Goal: Information Seeking & Learning: Learn about a topic

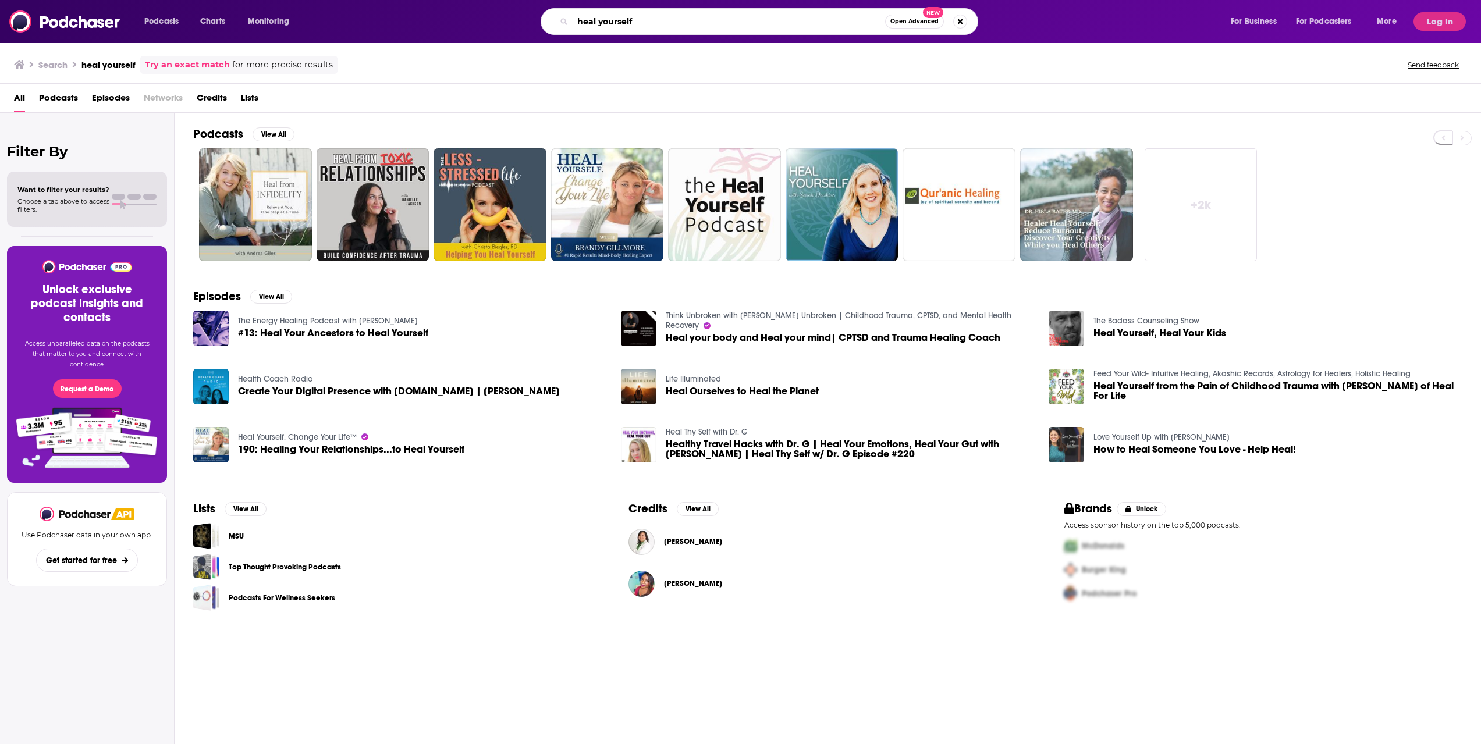
click at [688, 16] on input "heal yourself" at bounding box center [729, 21] width 313 height 19
type input "the angel room"
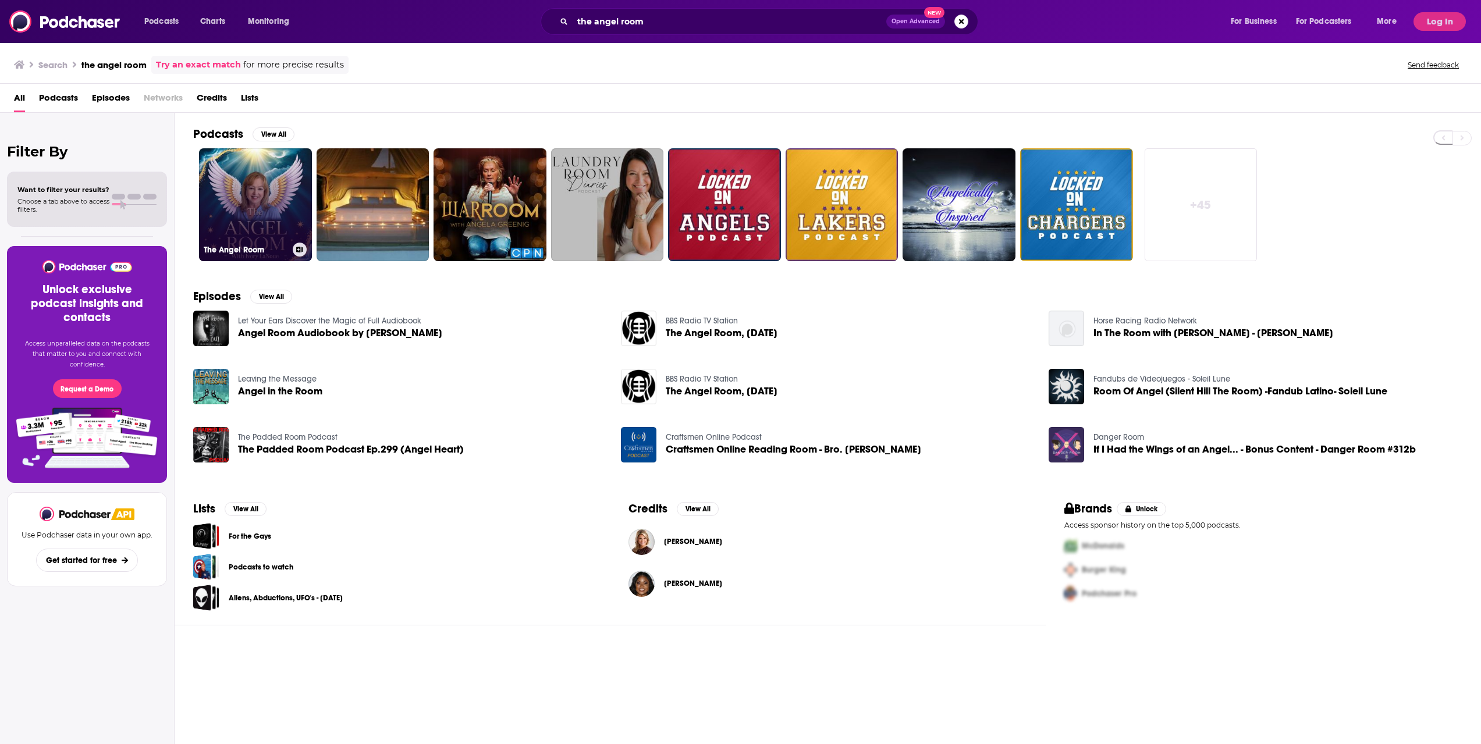
click at [234, 157] on link "The Angel Room" at bounding box center [255, 204] width 113 height 113
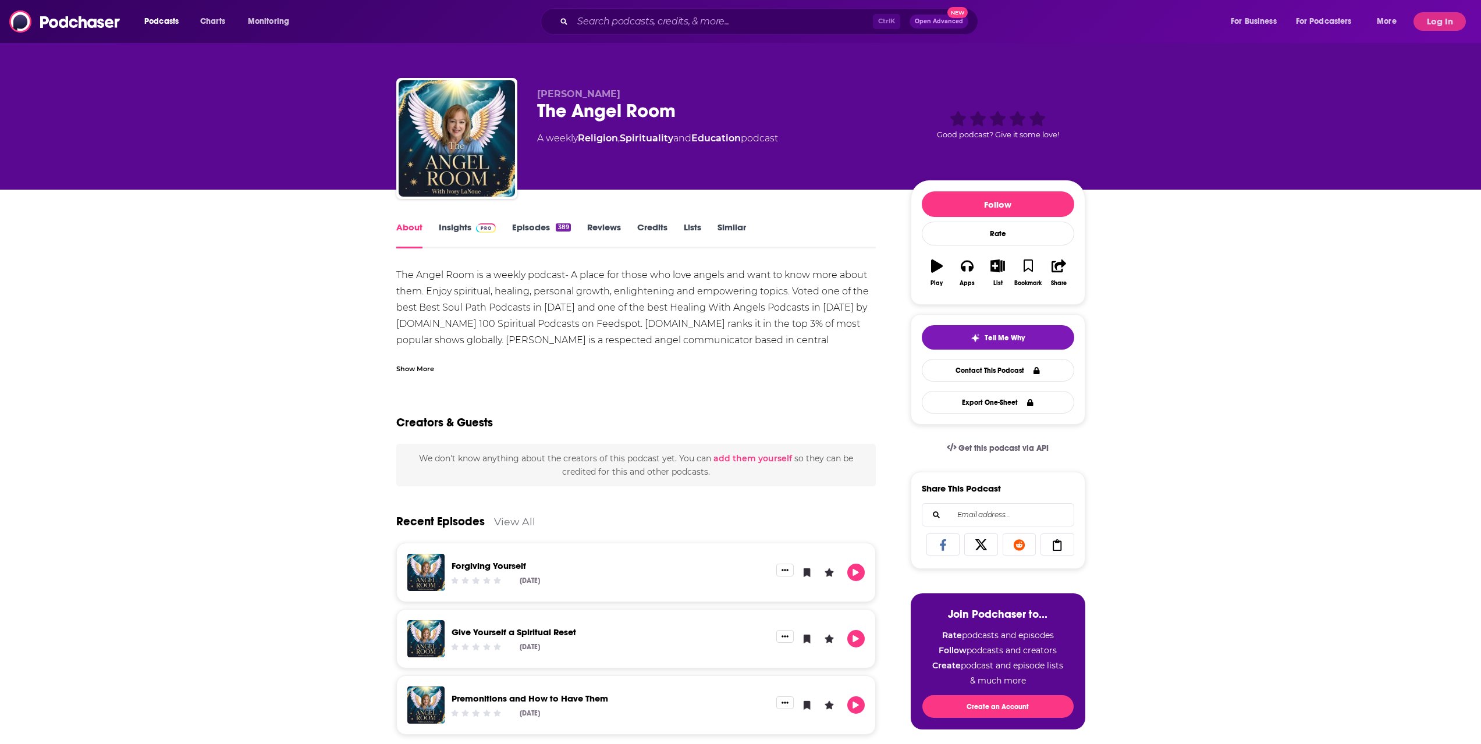
click at [478, 230] on span at bounding box center [483, 227] width 25 height 11
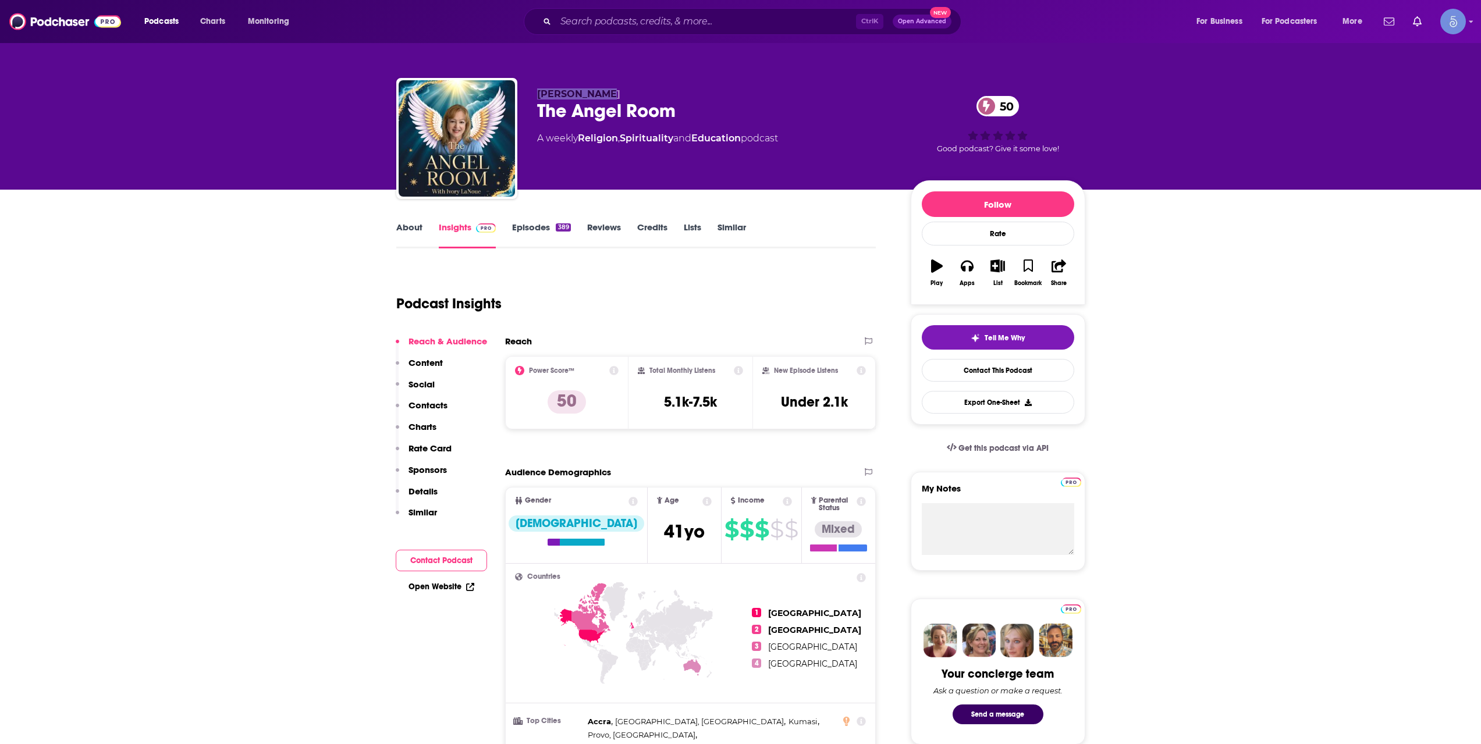
drag, startPoint x: 609, startPoint y: 93, endPoint x: 534, endPoint y: 96, distance: 75.2
click at [534, 96] on div "Ivory LaNoue The Angel Room 50 A weekly Religion , Spirituality and Education p…" at bounding box center [740, 141] width 689 height 126
copy span "[PERSON_NAME]"
drag, startPoint x: 678, startPoint y: 109, endPoint x: 538, endPoint y: 106, distance: 140.3
click at [538, 106] on div "The Angel Room 50" at bounding box center [714, 111] width 355 height 23
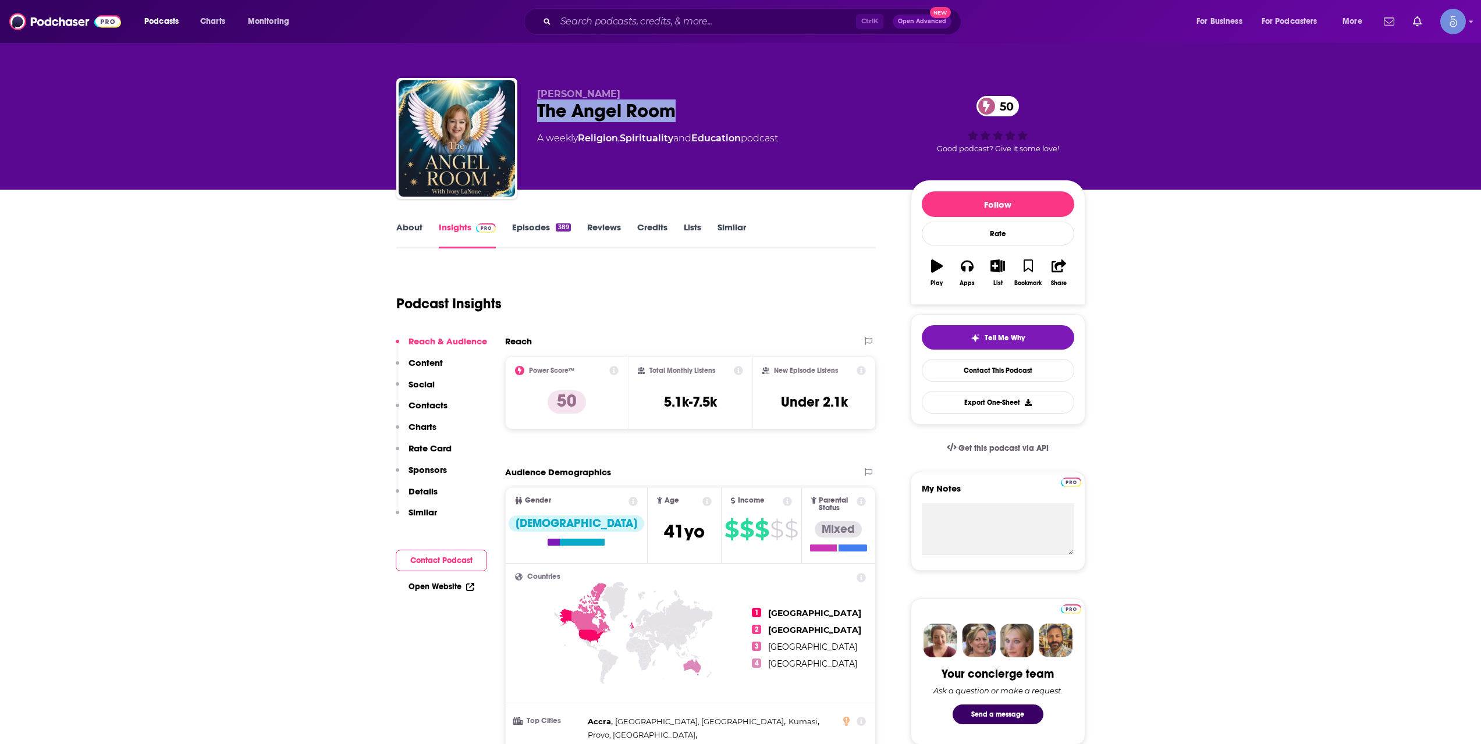
copy h2 "The Angel Room"
click at [410, 243] on link "About" at bounding box center [409, 235] width 26 height 27
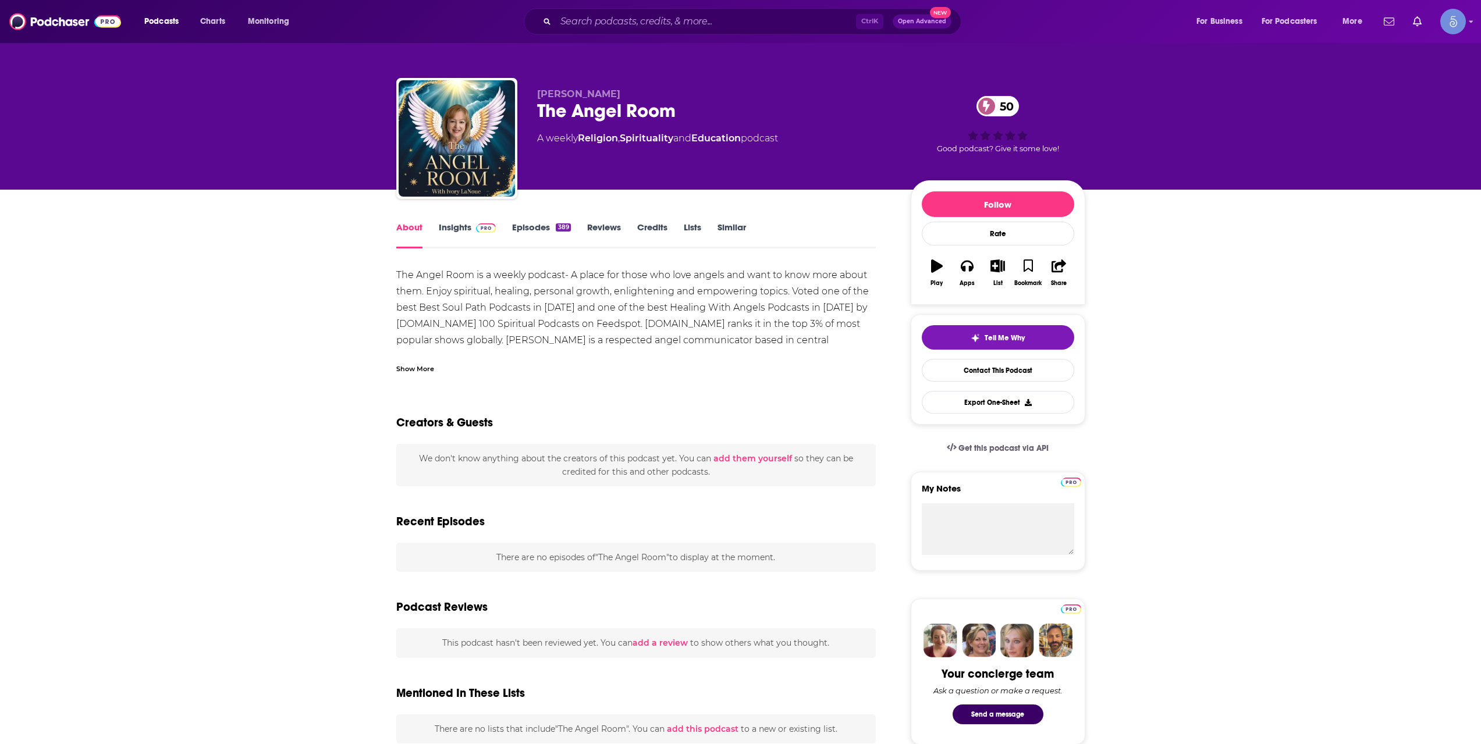
drag, startPoint x: 425, startPoint y: 357, endPoint x: 421, endPoint y: 365, distance: 8.9
click at [421, 361] on div "Show More" at bounding box center [636, 364] width 480 height 20
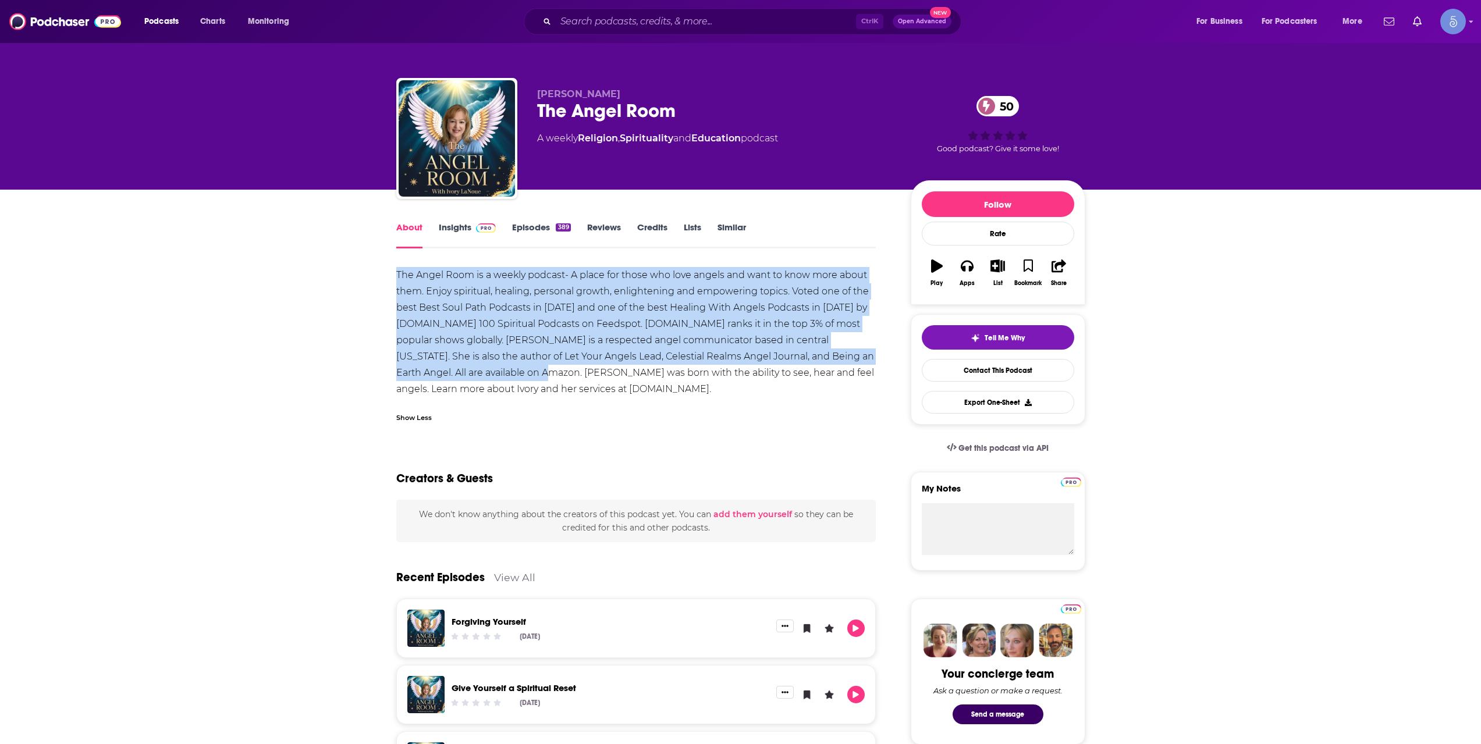
drag, startPoint x: 495, startPoint y: 373, endPoint x: 392, endPoint y: 268, distance: 147.3
copy div "The Angel Room is a weekly podcast- A place for those who love angels and want …"
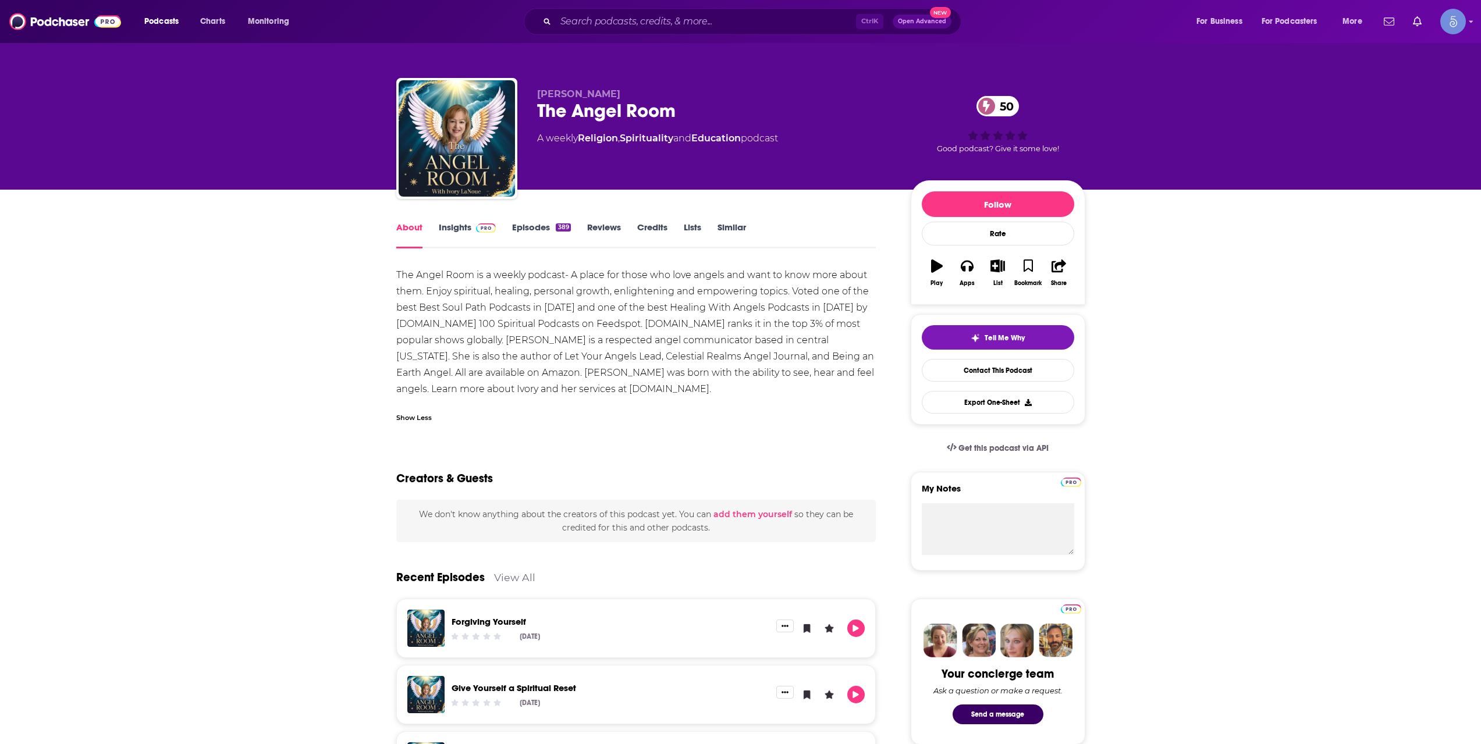
click at [673, 31] on div "Ctrl K Open Advanced New" at bounding box center [743, 21] width 438 height 27
click at [671, 29] on input "Search podcasts, credits, & more..." at bounding box center [706, 21] width 300 height 19
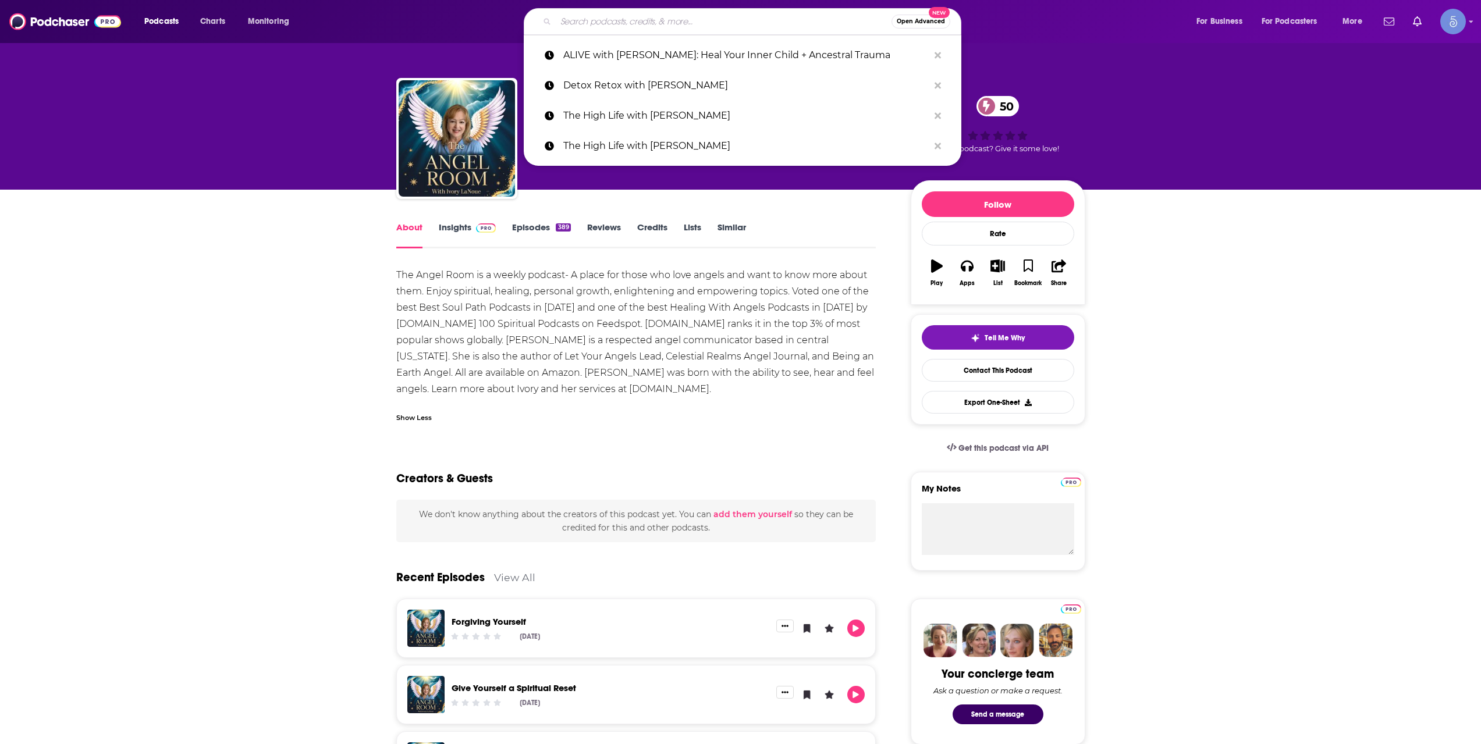
click at [712, 22] on input "Search podcasts, credits, & more..." at bounding box center [724, 21] width 336 height 19
paste input "The Spiritual Forum"
type input "The Spiritual Forum"
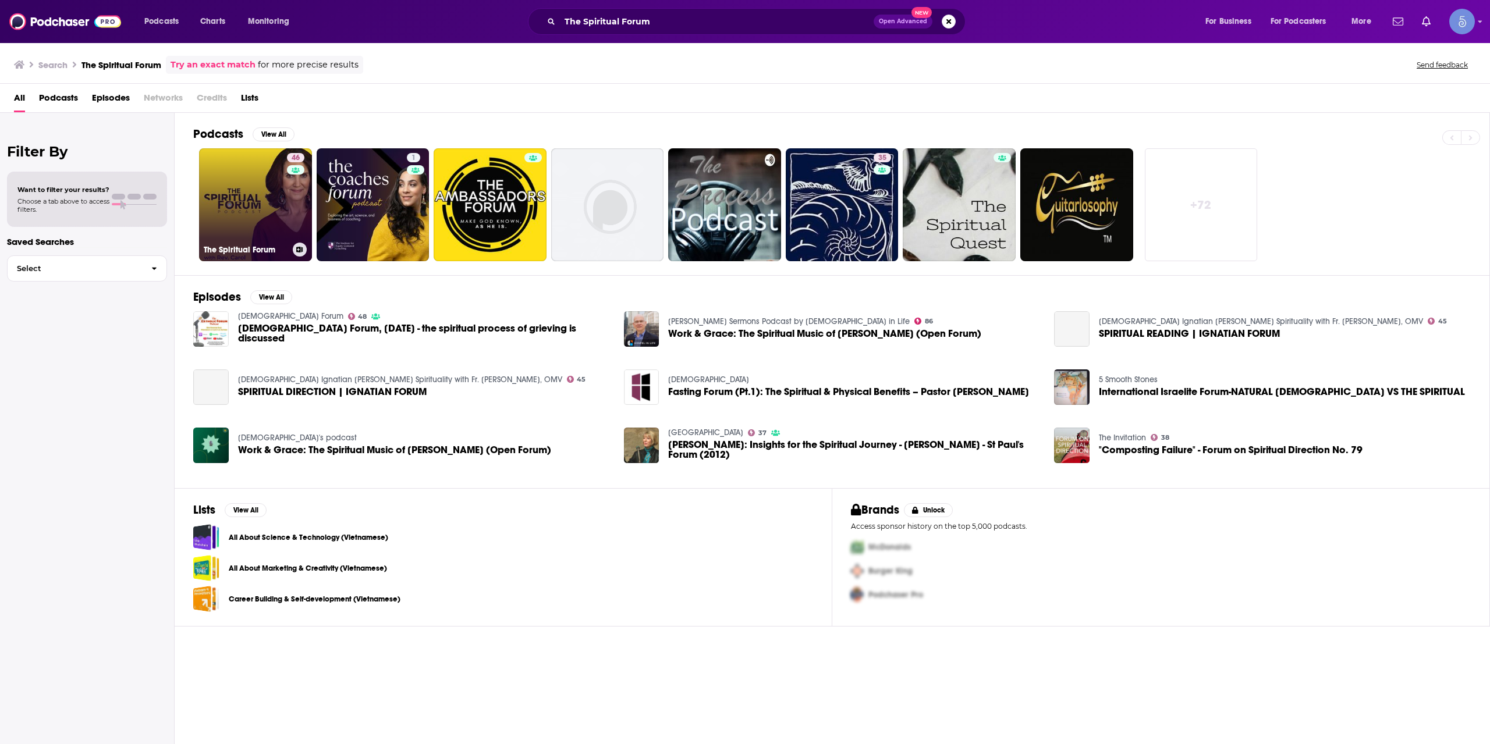
click at [267, 179] on link "46 The Spiritual Forum" at bounding box center [255, 204] width 113 height 113
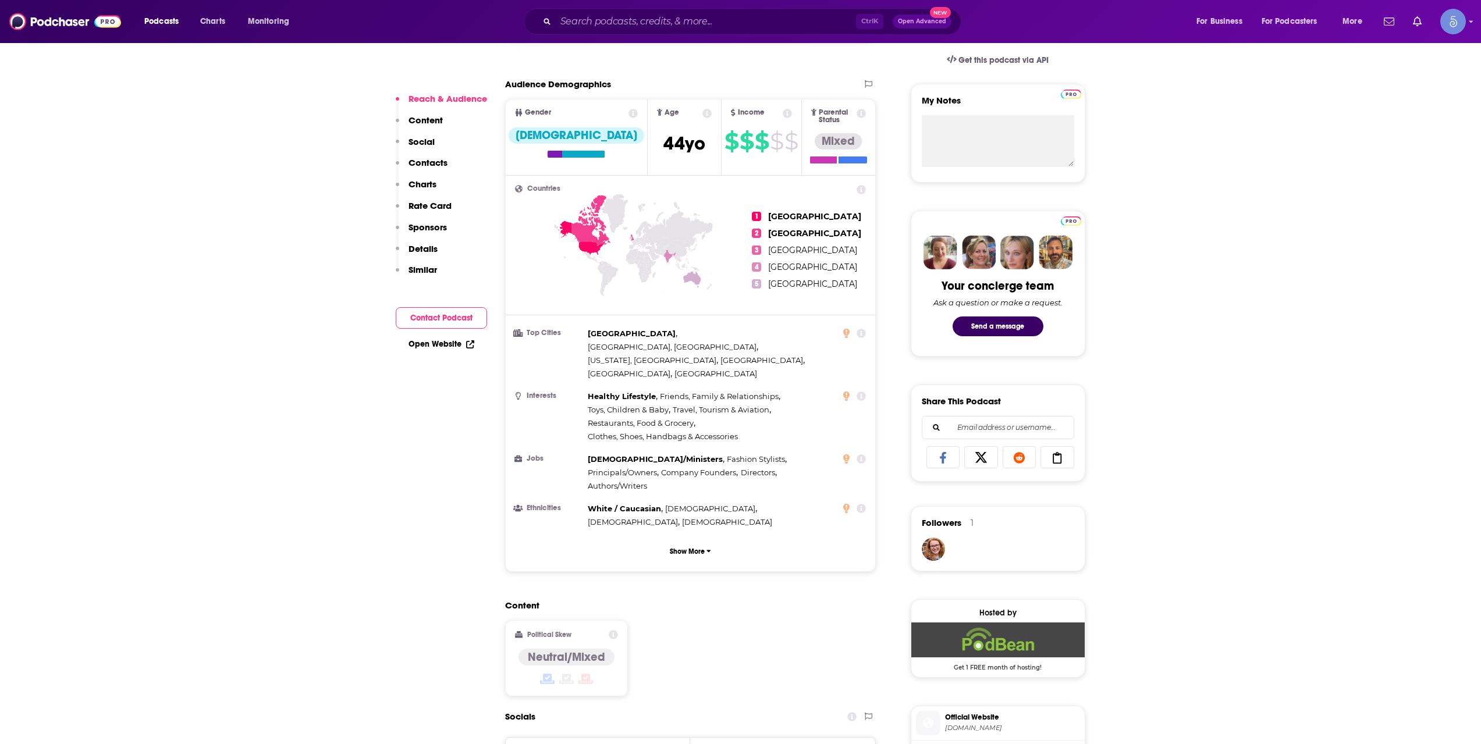
scroll to position [582, 0]
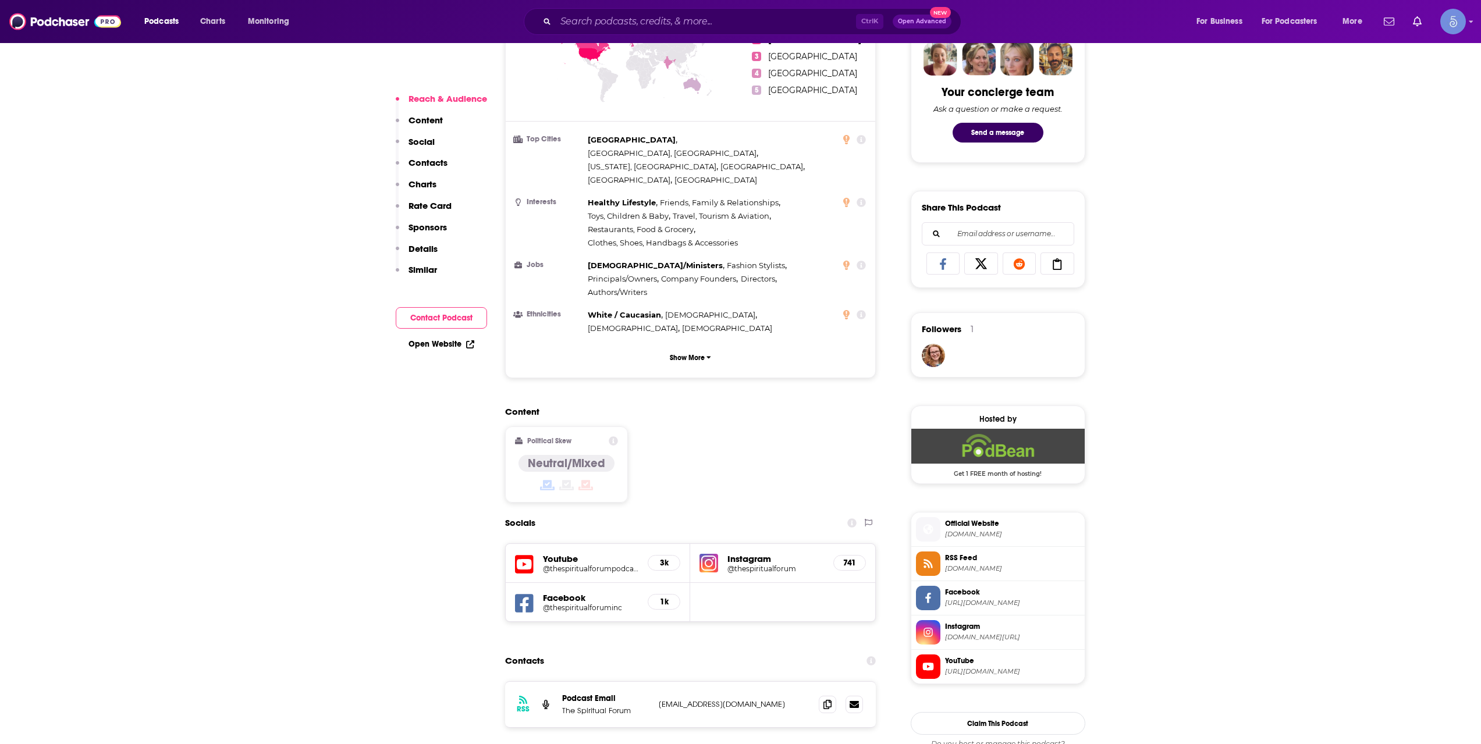
click at [586, 554] on h5 "Youtube" at bounding box center [591, 559] width 96 height 11
click at [591, 565] on h5 "@thespiritualforumpodcast" at bounding box center [591, 569] width 96 height 9
click at [739, 16] on input "Search podcasts, credits, & more..." at bounding box center [706, 21] width 300 height 19
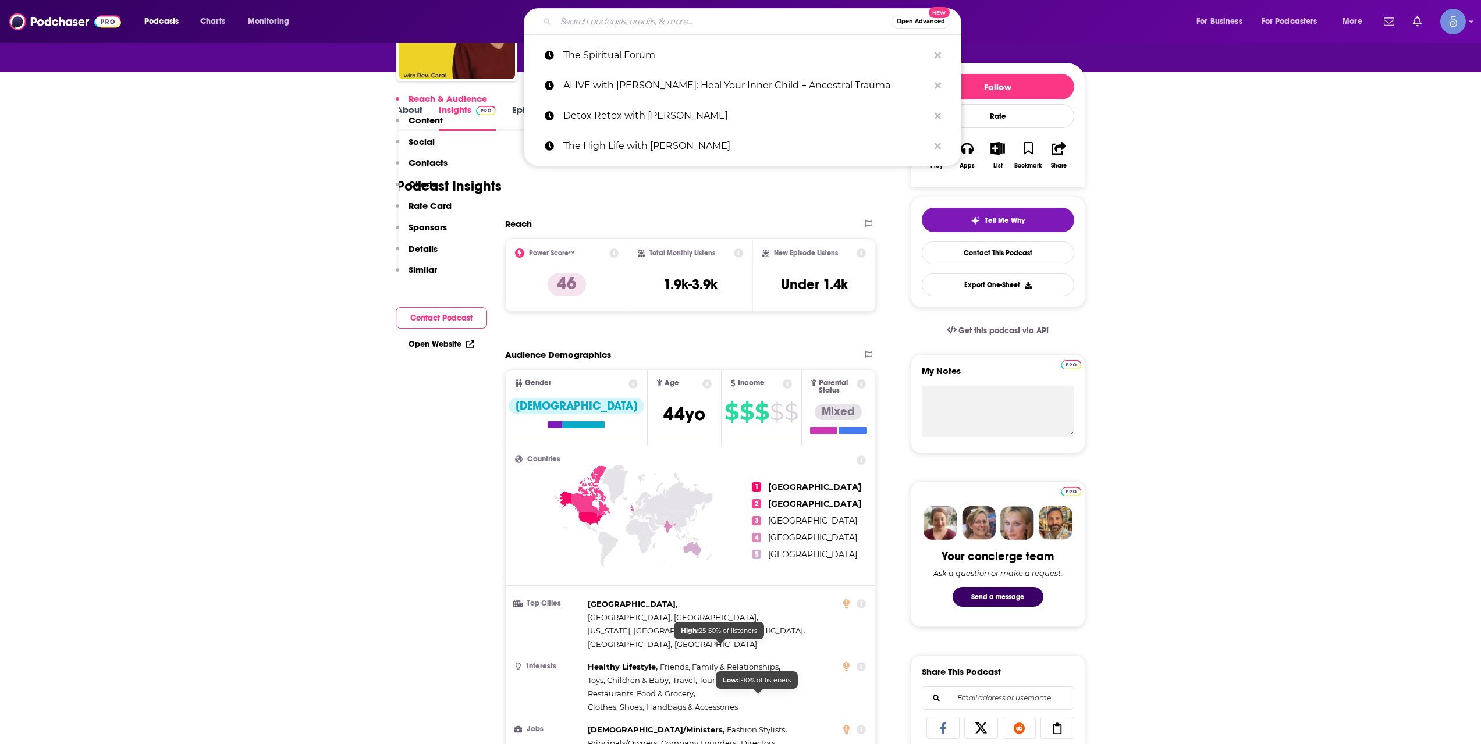
scroll to position [0, 0]
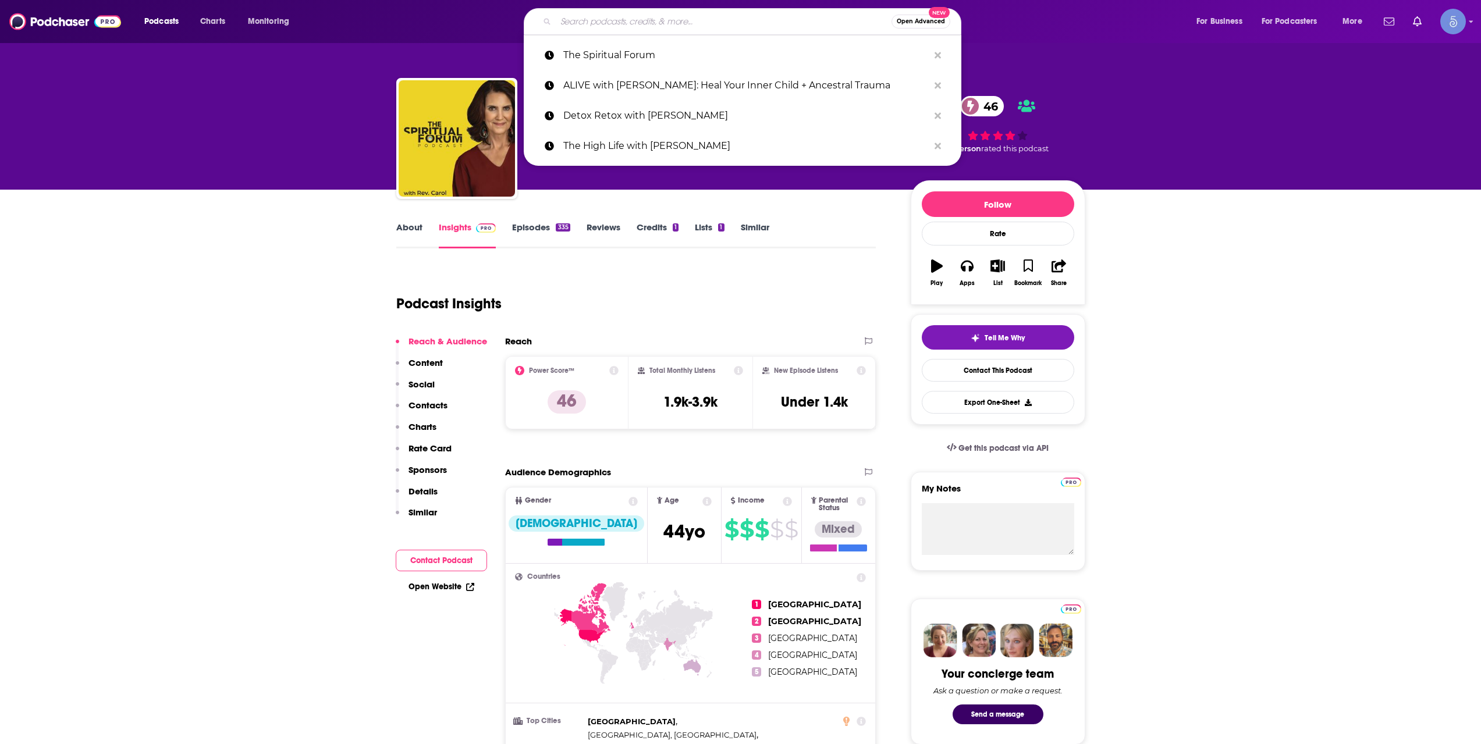
click at [556, 271] on div "Podcast Insights" at bounding box center [631, 296] width 471 height 59
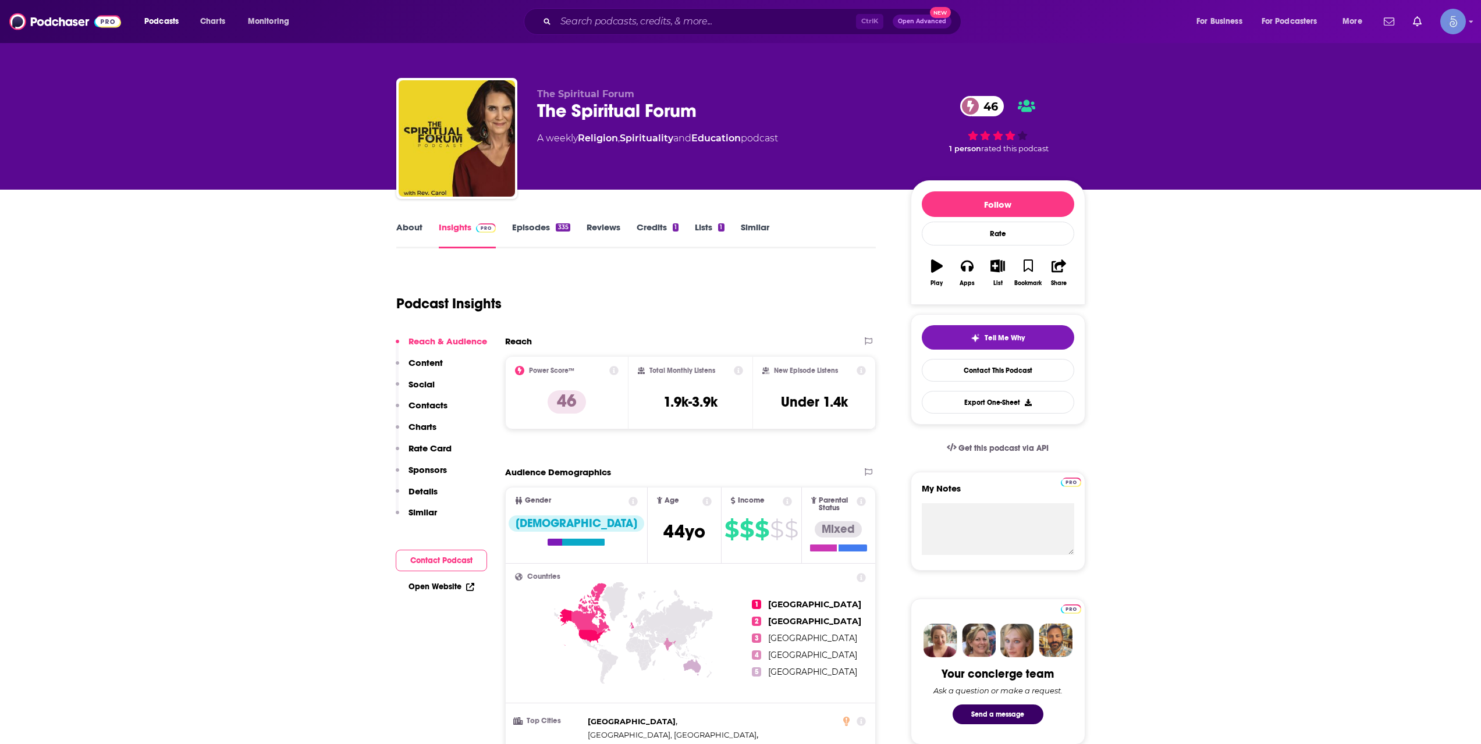
click at [417, 244] on link "About" at bounding box center [409, 235] width 26 height 27
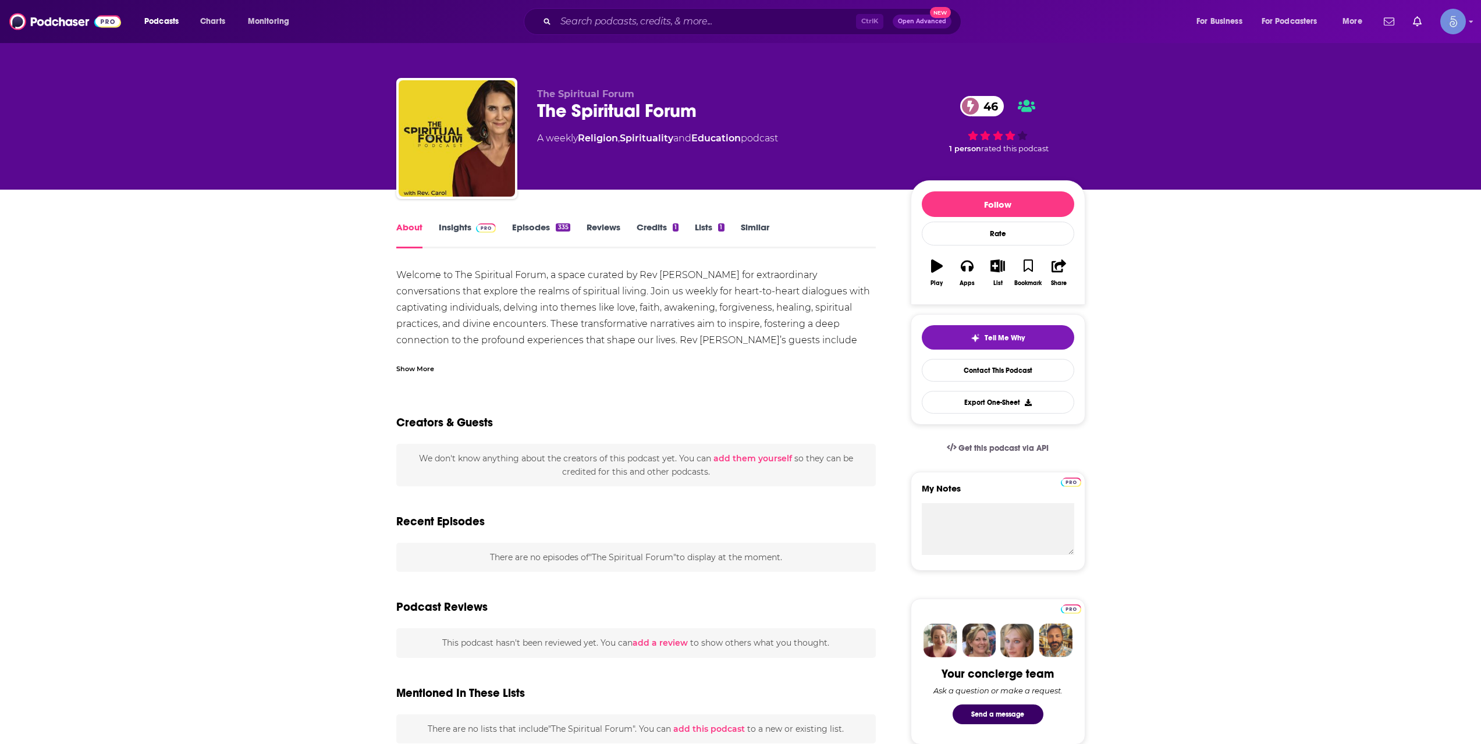
click at [401, 371] on div "Show More" at bounding box center [415, 368] width 38 height 11
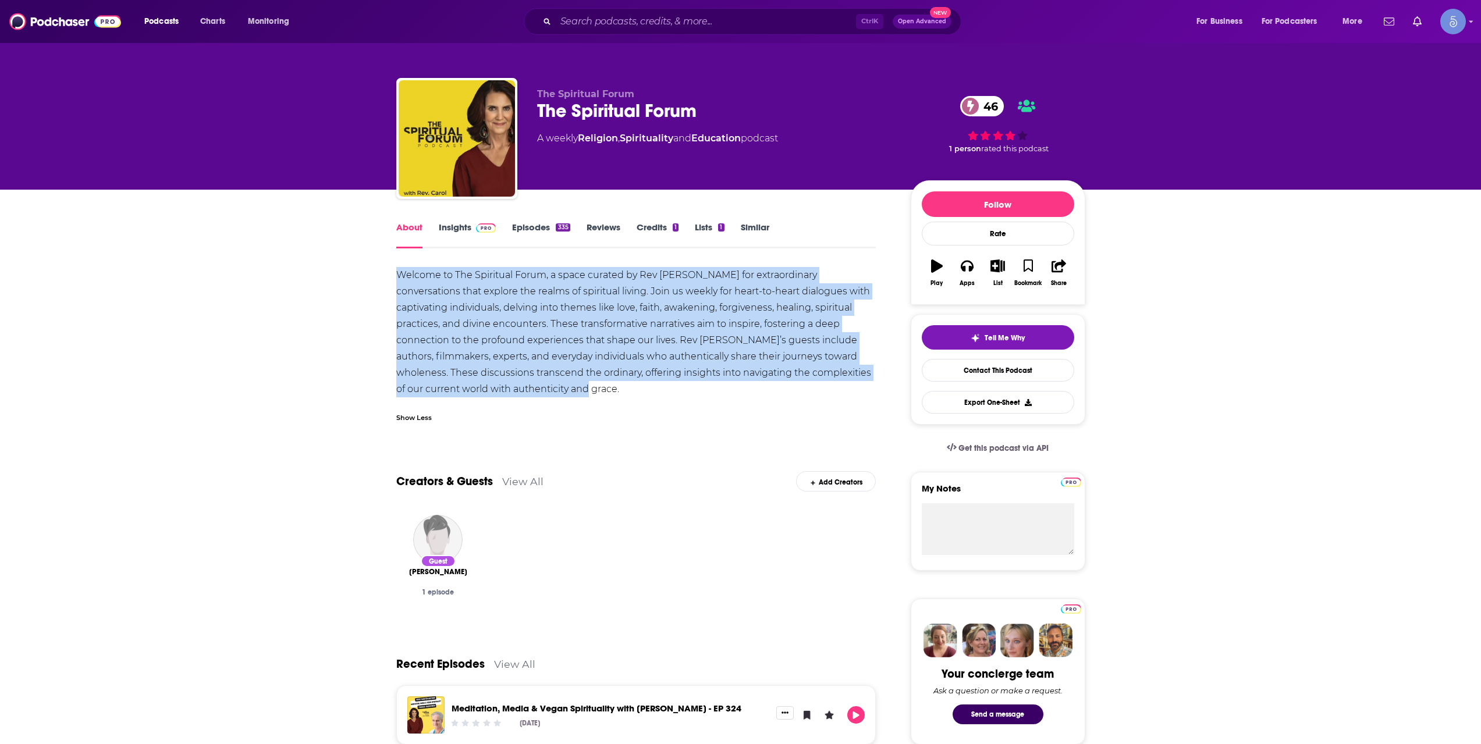
drag, startPoint x: 413, startPoint y: 340, endPoint x: 380, endPoint y: 276, distance: 71.3
copy div "Welcome to The Spiritual Forum, a space curated by Rev Carol Saunders for extra…"
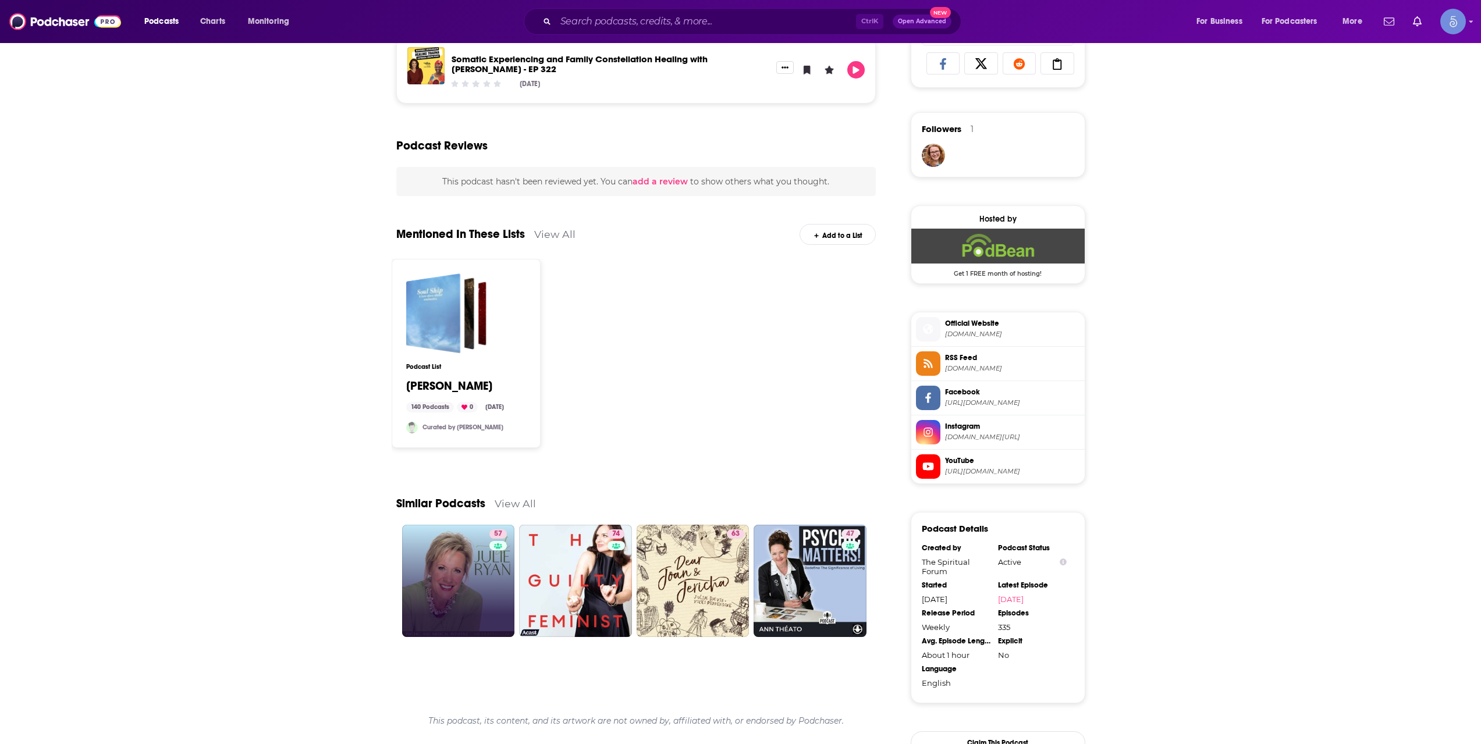
scroll to position [945, 0]
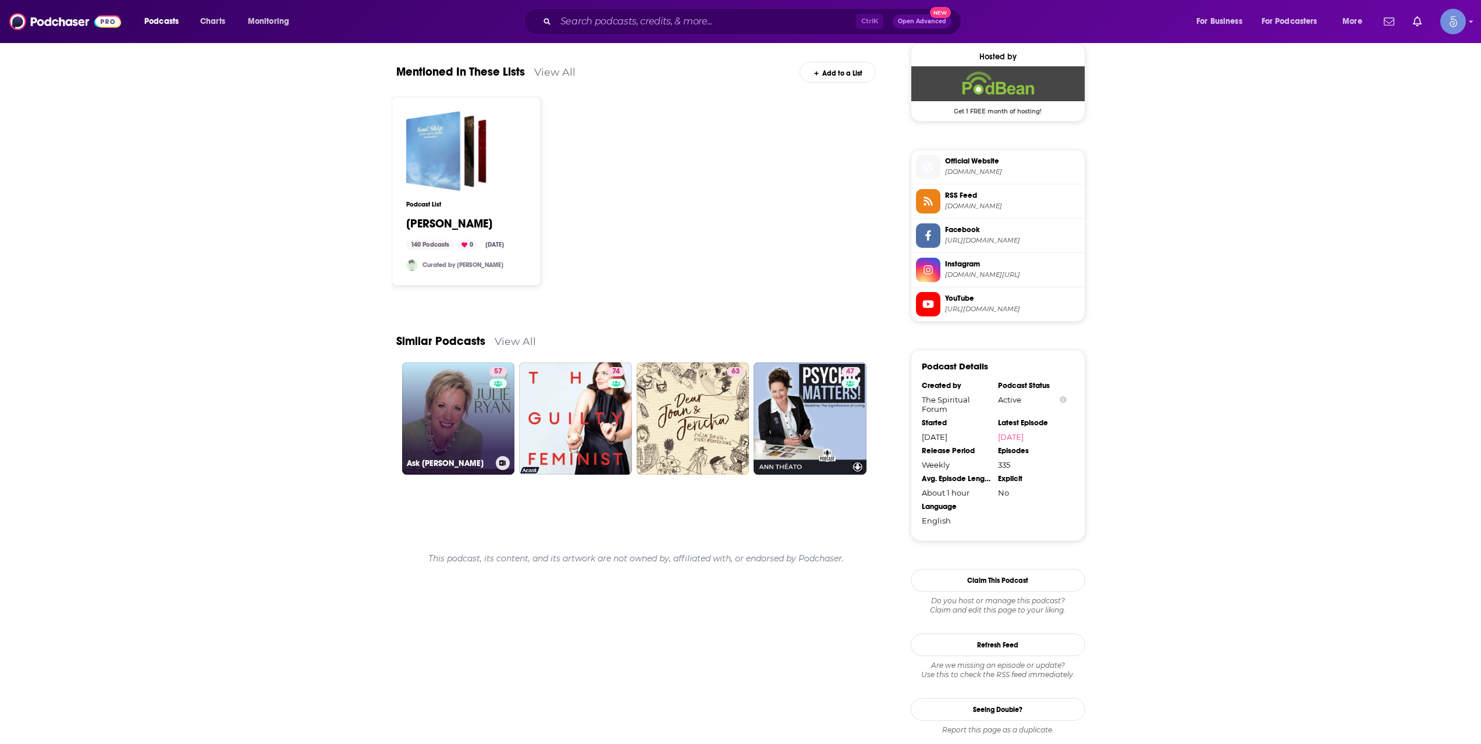
click at [478, 425] on link "57 Ask Julie Ryan" at bounding box center [458, 419] width 113 height 113
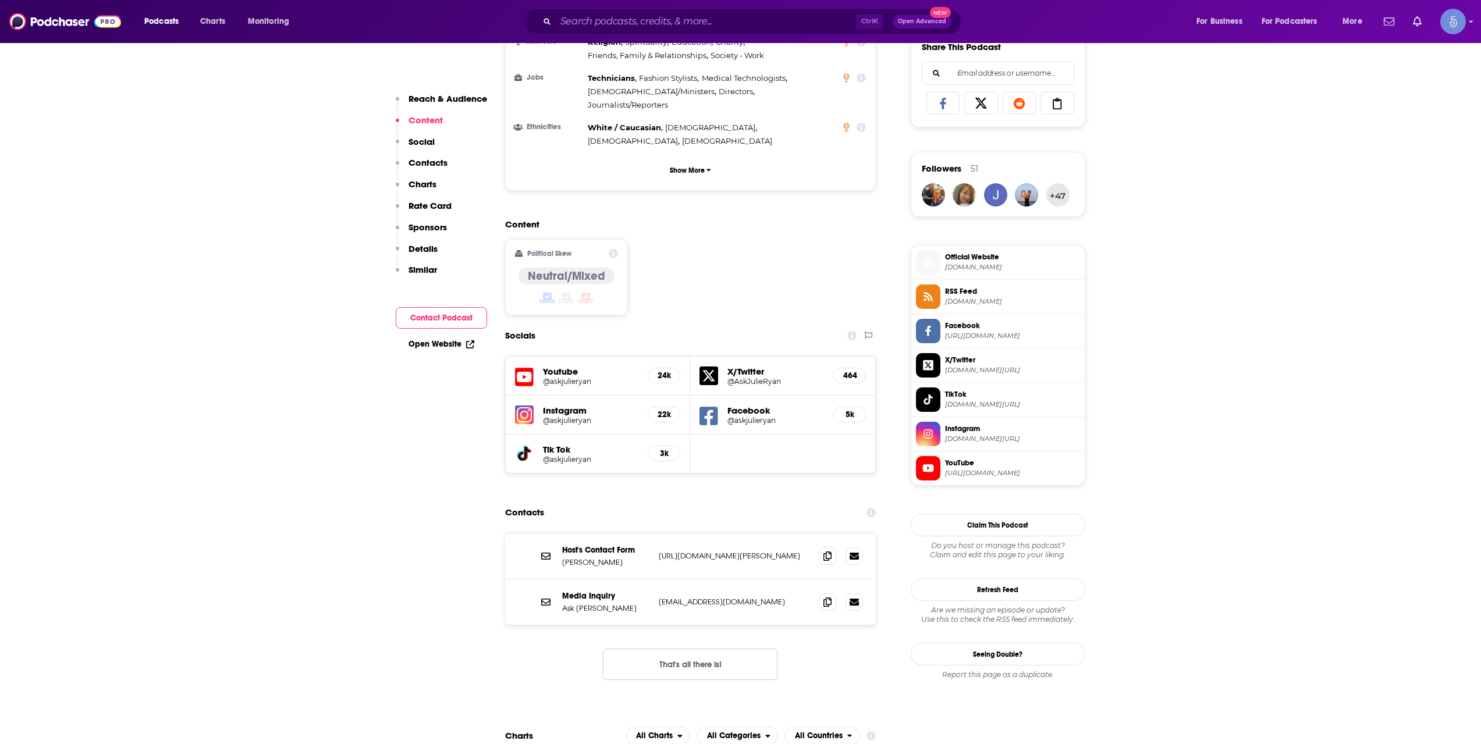
scroll to position [776, 0]
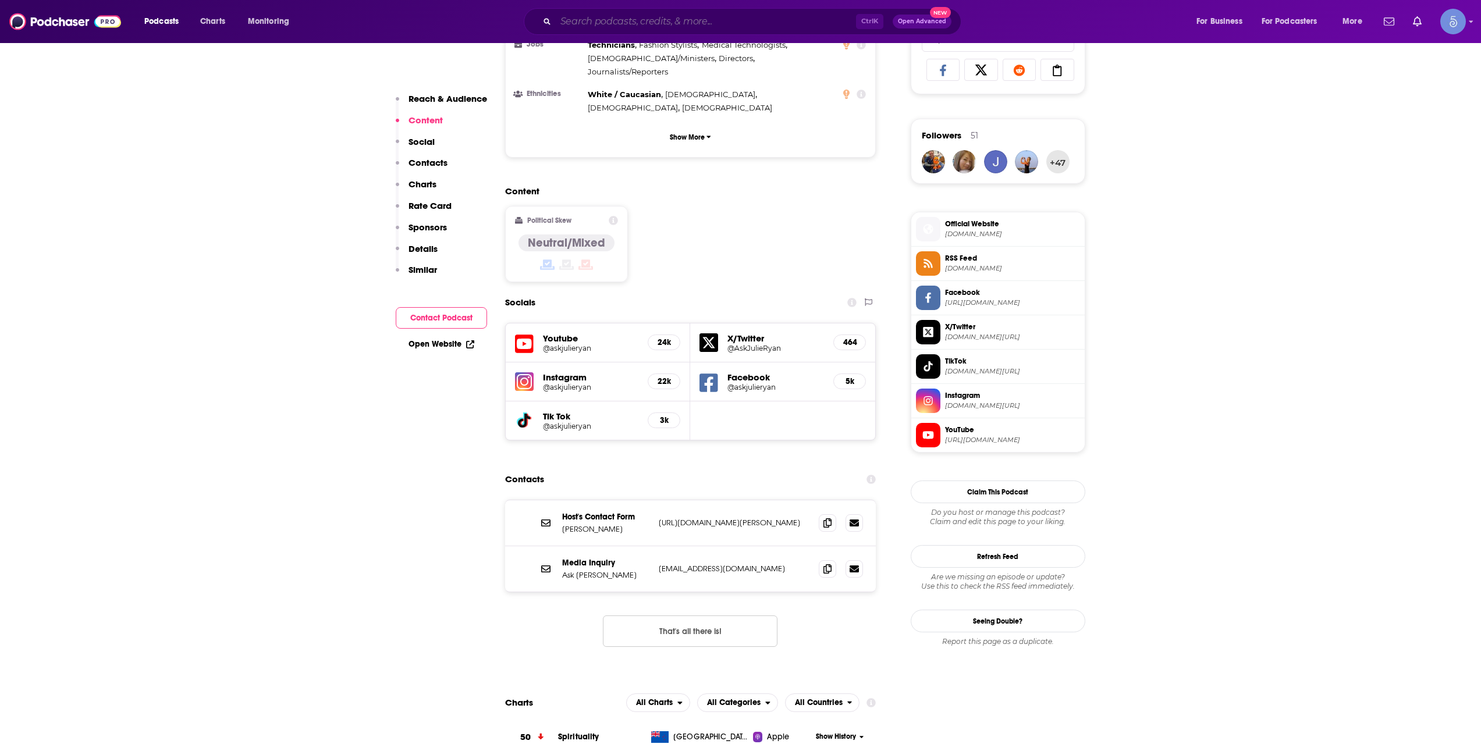
click at [657, 29] on input "Search podcasts, credits, & more..." at bounding box center [706, 21] width 300 height 19
paste input "Atlanta Startup Podcast"
type input "Atlanta Startup Podcast"
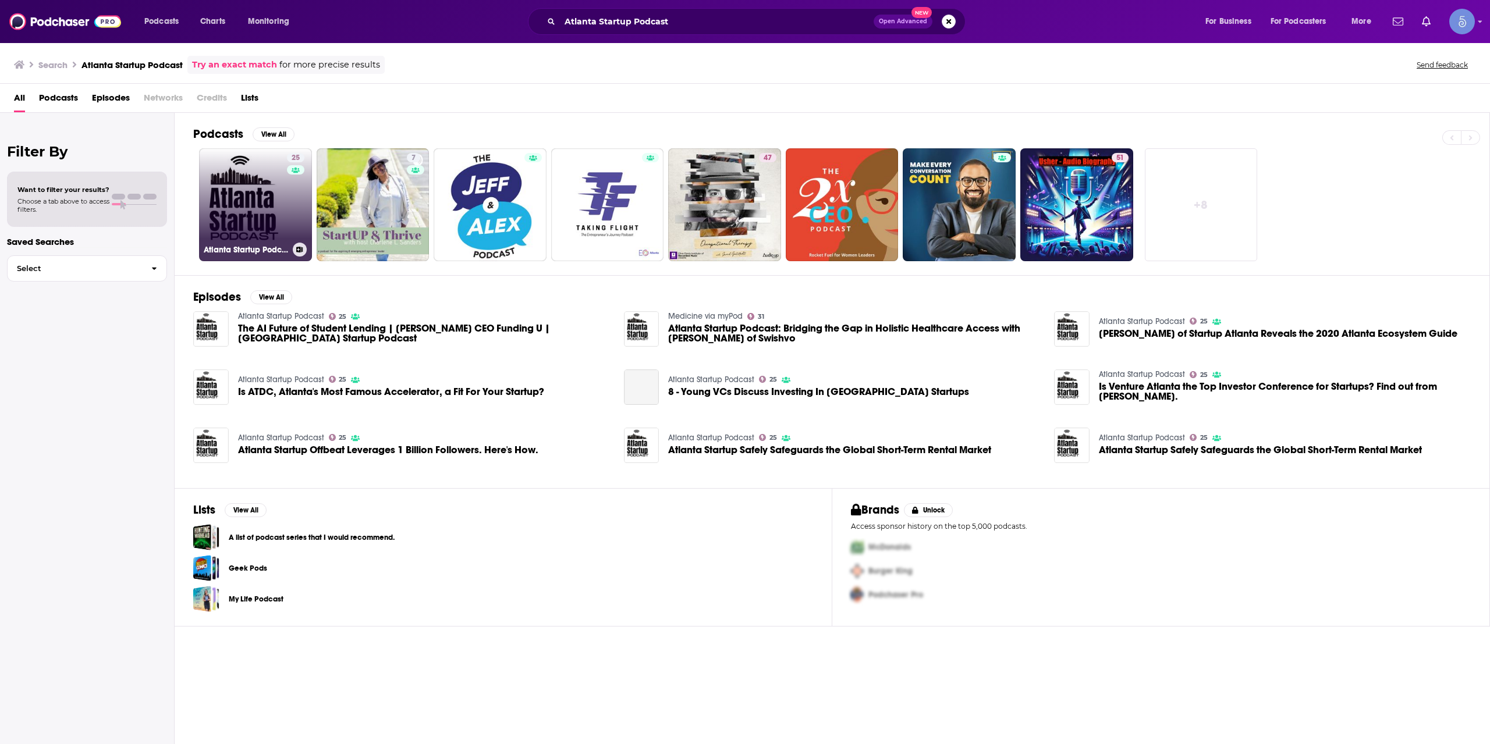
click at [289, 204] on div "25" at bounding box center [297, 198] width 20 height 90
